Goal: Navigation & Orientation: Find specific page/section

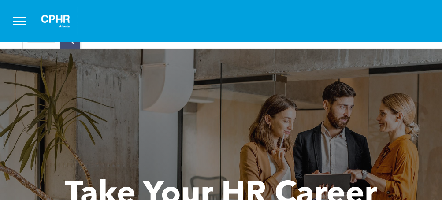
click at [17, 20] on button "menu" at bounding box center [19, 21] width 23 height 23
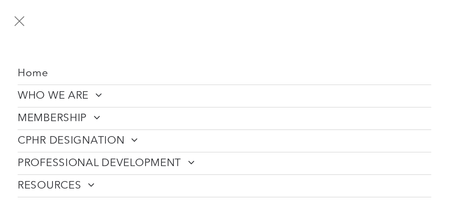
click at [33, 72] on span "Home" at bounding box center [33, 73] width 31 height 13
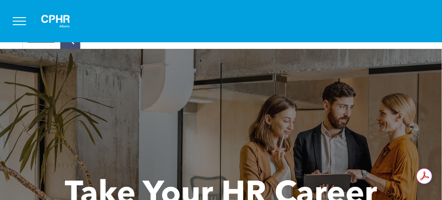
click at [14, 20] on button "menu" at bounding box center [19, 21] width 23 height 23
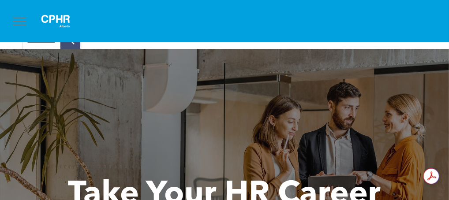
click at [20, 21] on span "menu" at bounding box center [19, 21] width 13 height 1
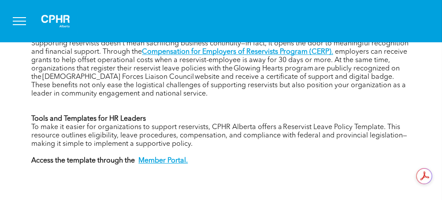
scroll to position [484, 0]
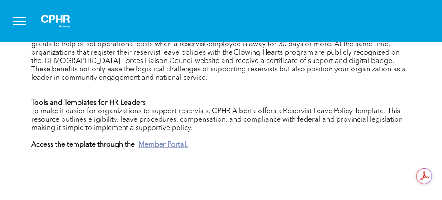
click at [152, 142] on strong "Member Portal." at bounding box center [163, 145] width 49 height 7
